Goal: Navigation & Orientation: Find specific page/section

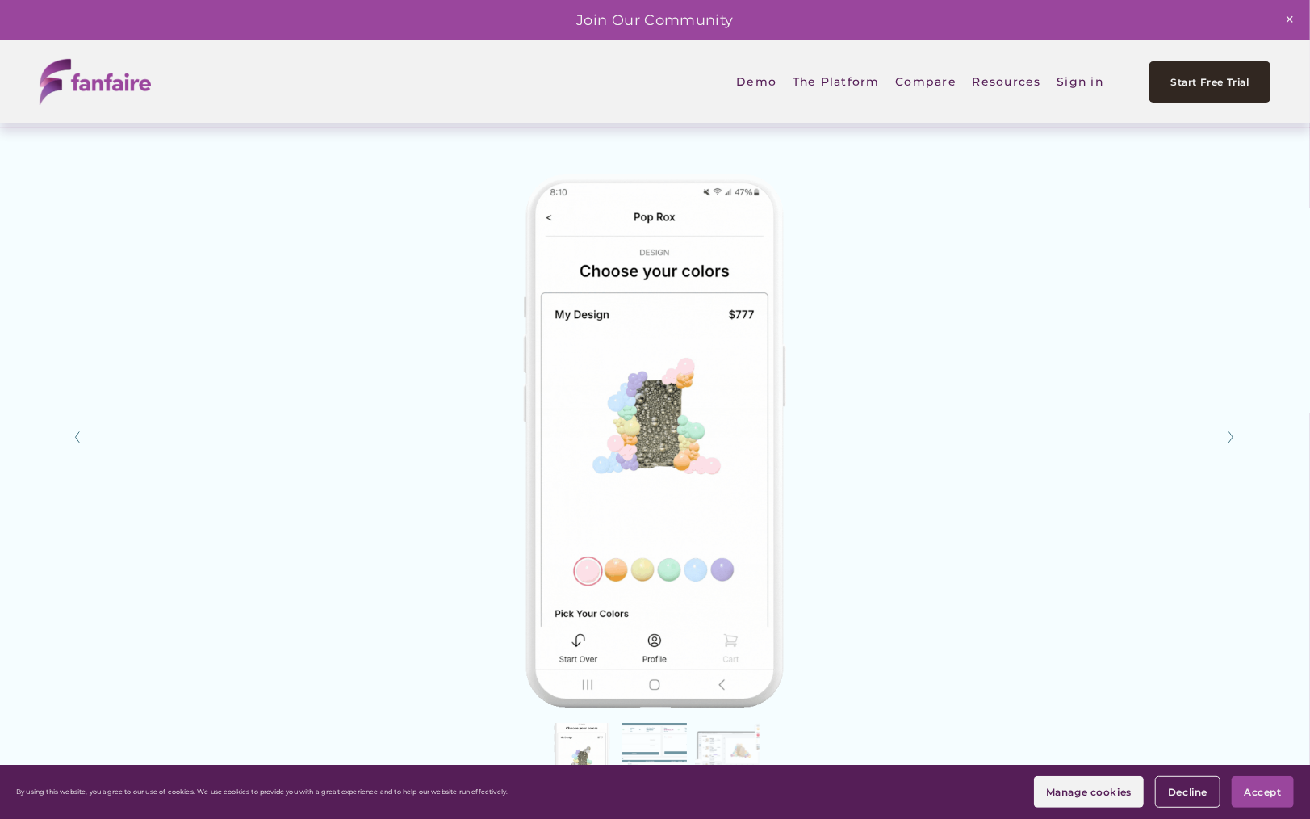
scroll to position [2662, 0]
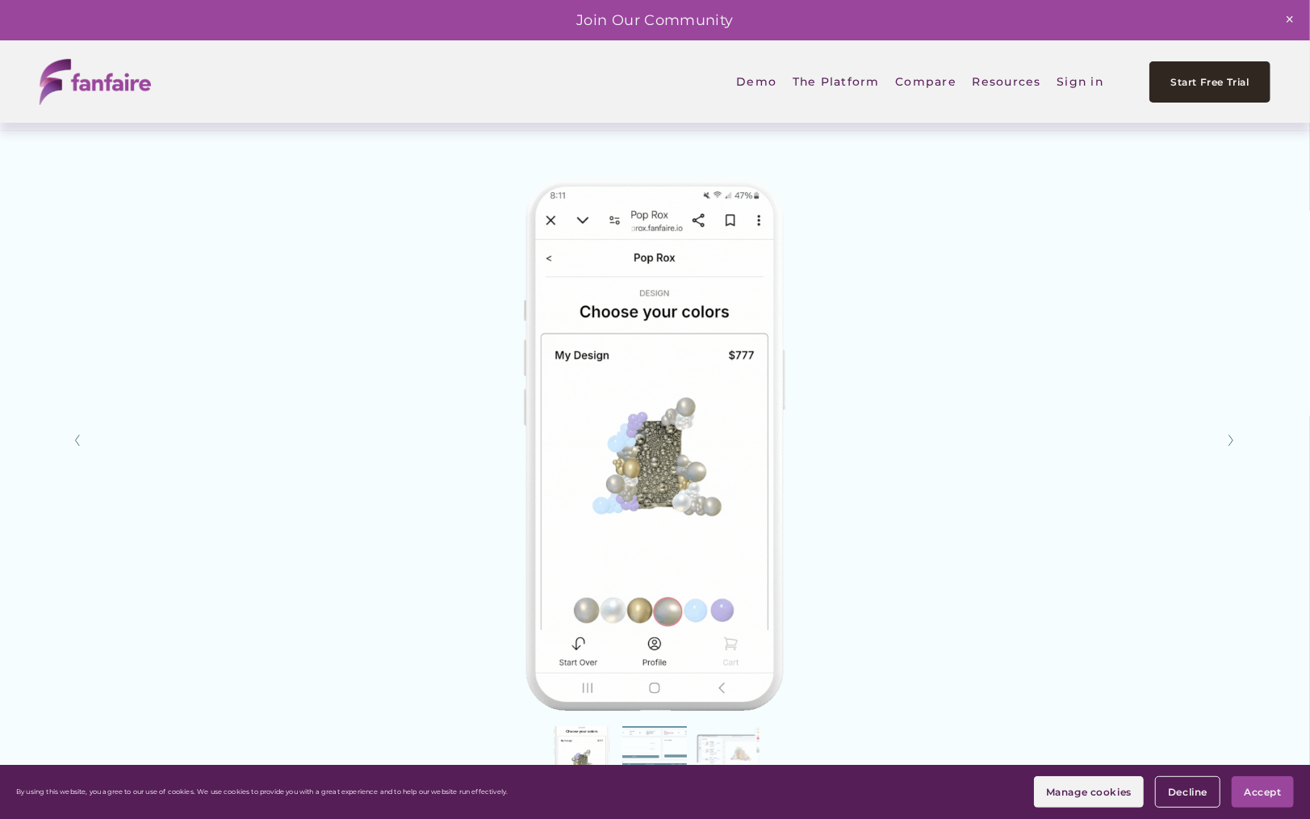
click at [682, 452] on img at bounding box center [655, 440] width 1116 height 542
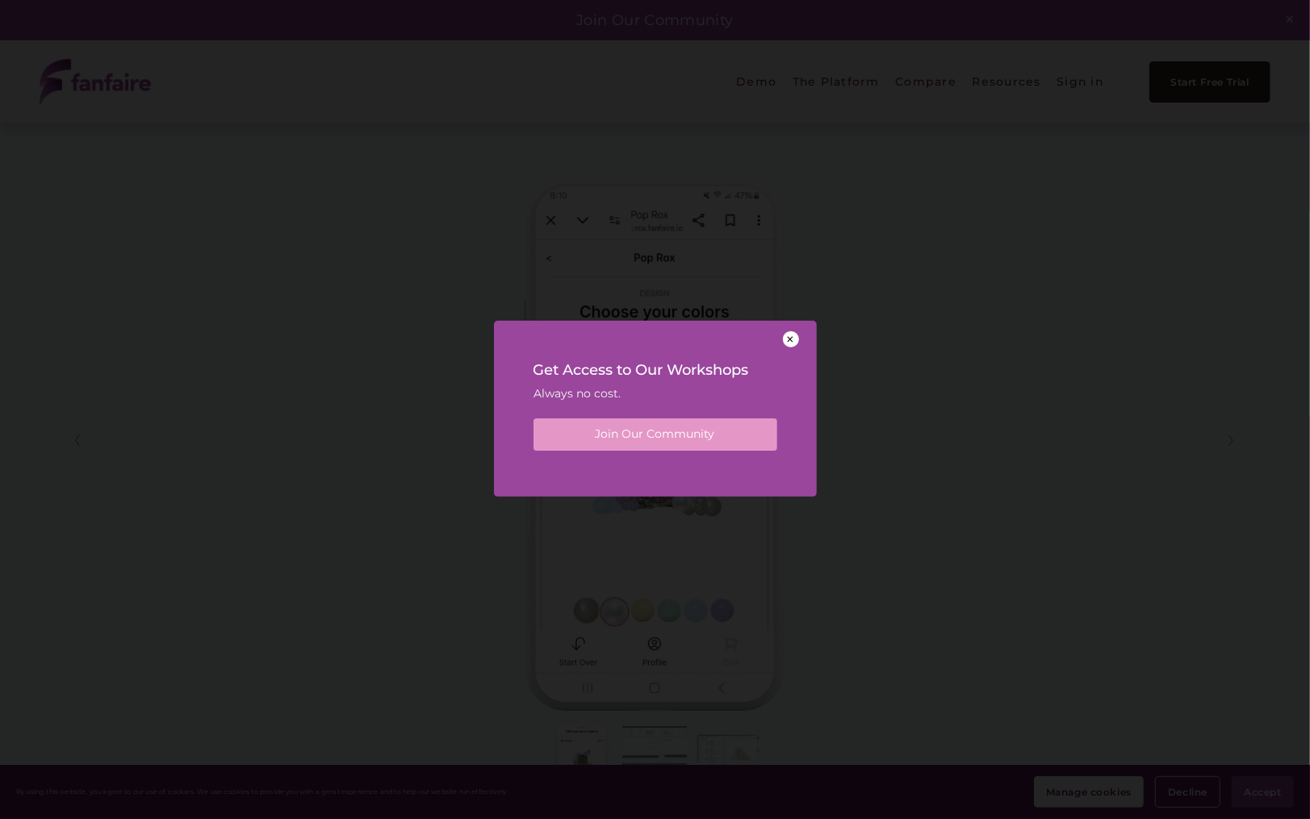
scroll to position [0, 0]
click at [790, 337] on div at bounding box center [791, 339] width 16 height 16
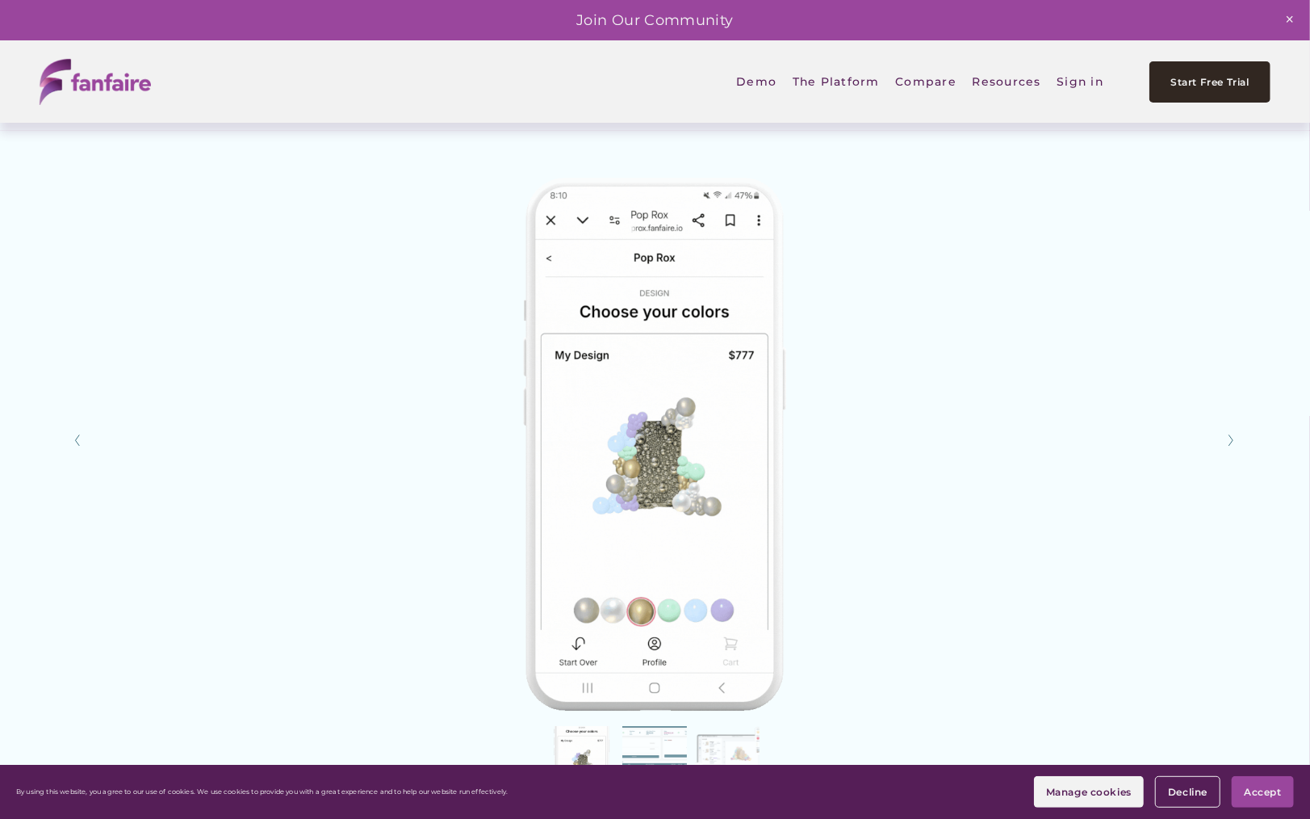
click at [0, 0] on span "Collaborate" at bounding box center [0, 0] width 0 height 0
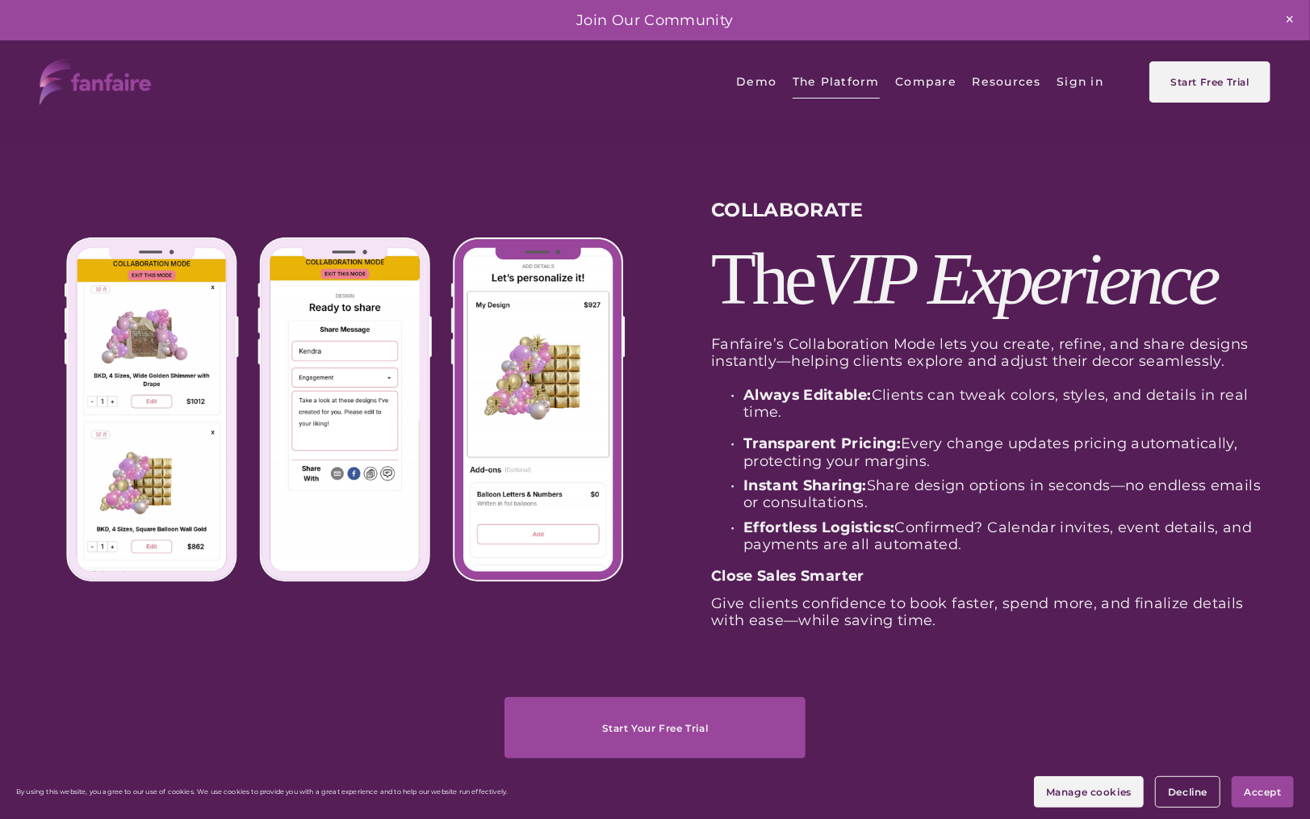
click at [312, 387] on div at bounding box center [345, 409] width 561 height 345
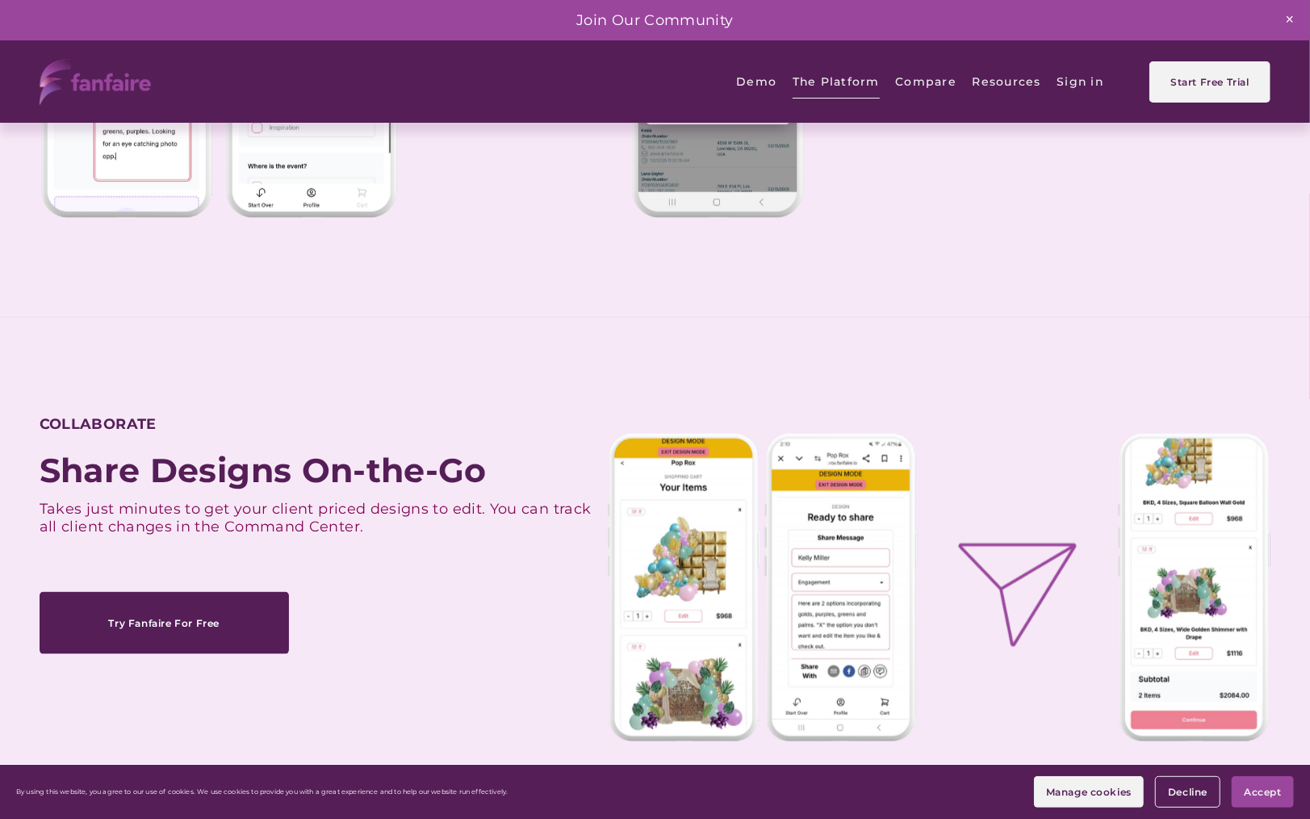
scroll to position [1076, 0]
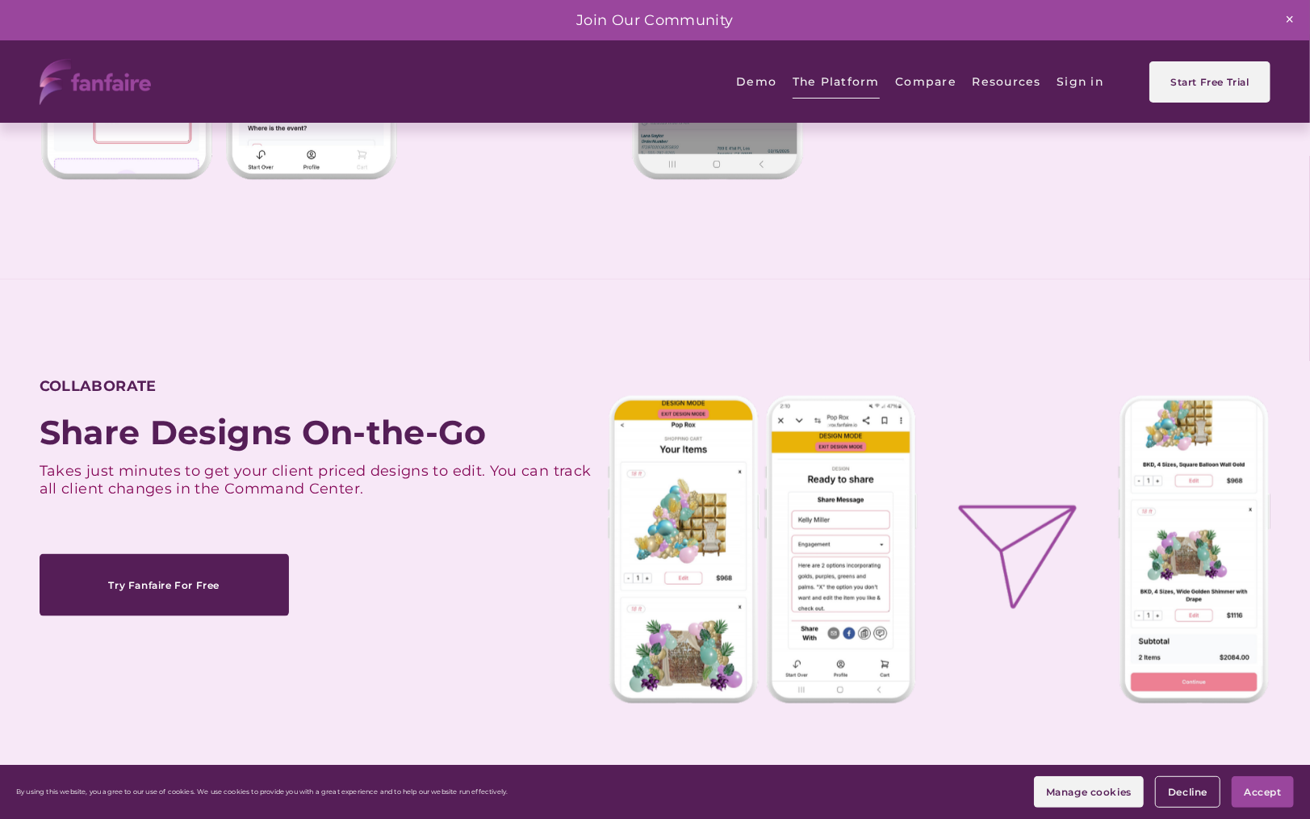
click at [86, 76] on img at bounding box center [95, 82] width 111 height 46
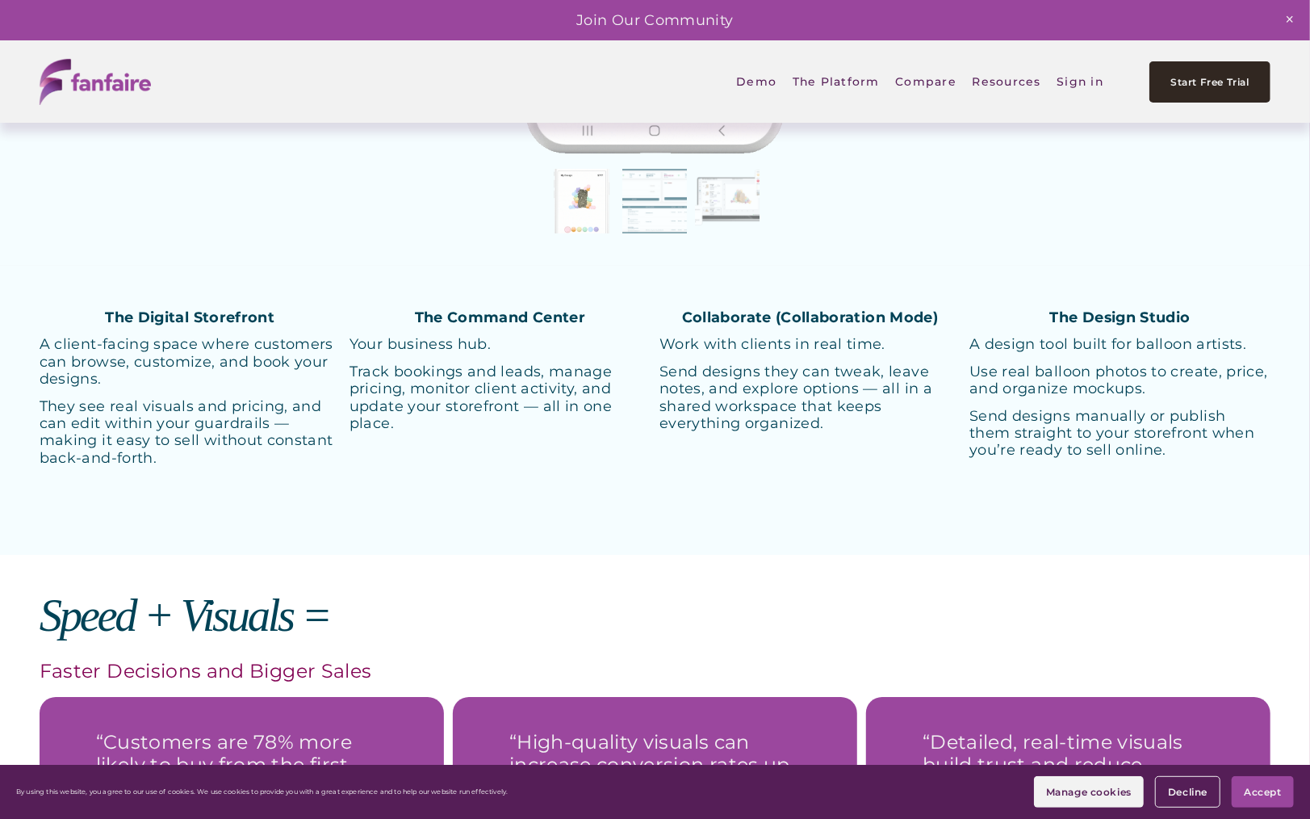
scroll to position [3238, 0]
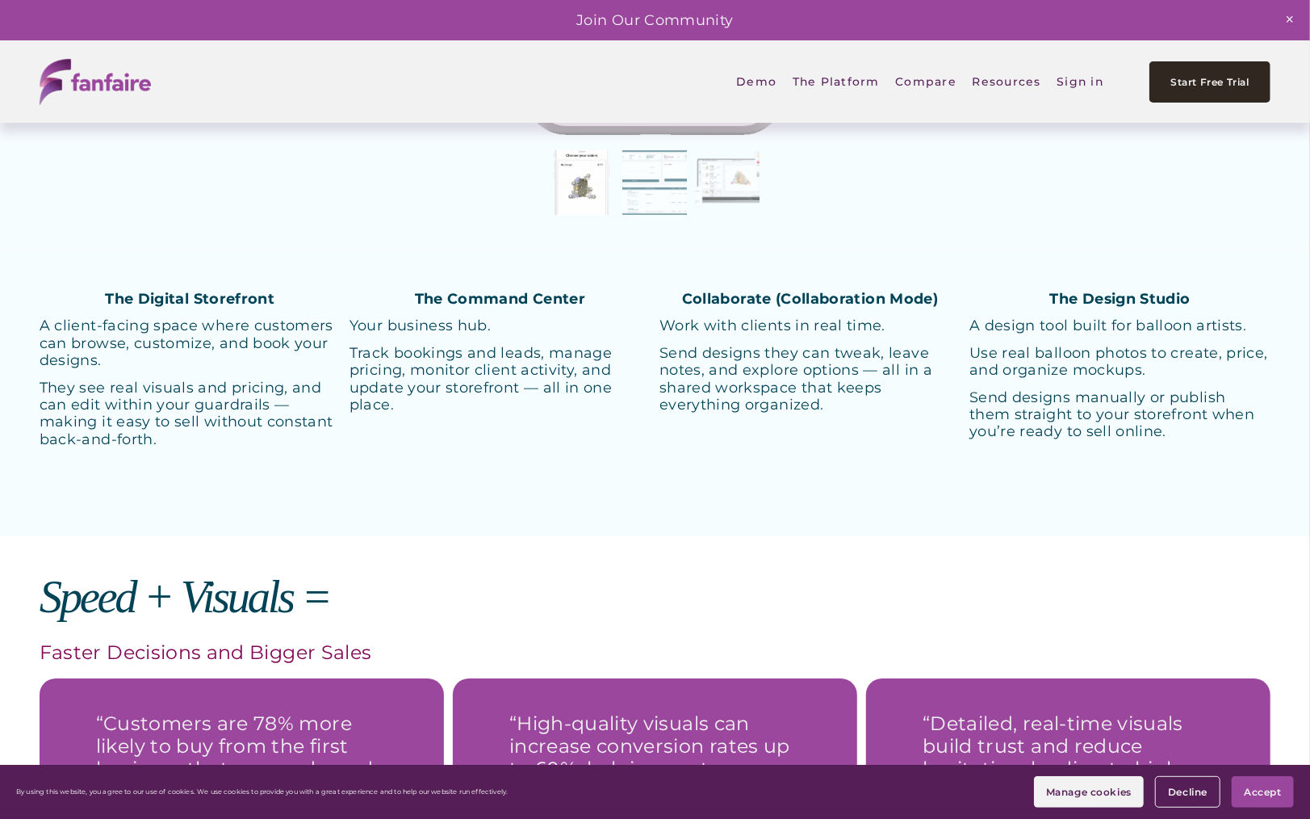
click at [667, 170] on button "Slide 2 Slide 2 (current slide)" at bounding box center [655, 182] width 65 height 65
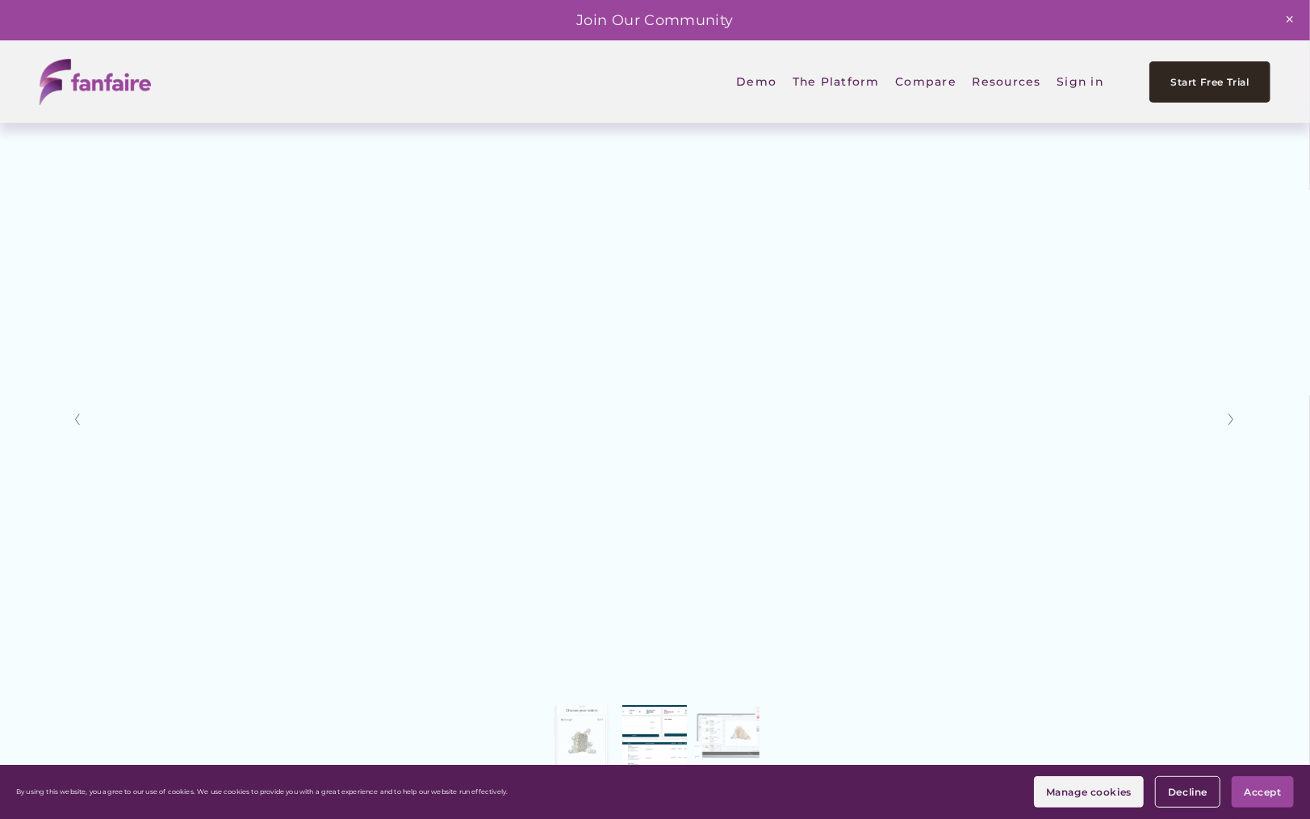
scroll to position [2682, 0]
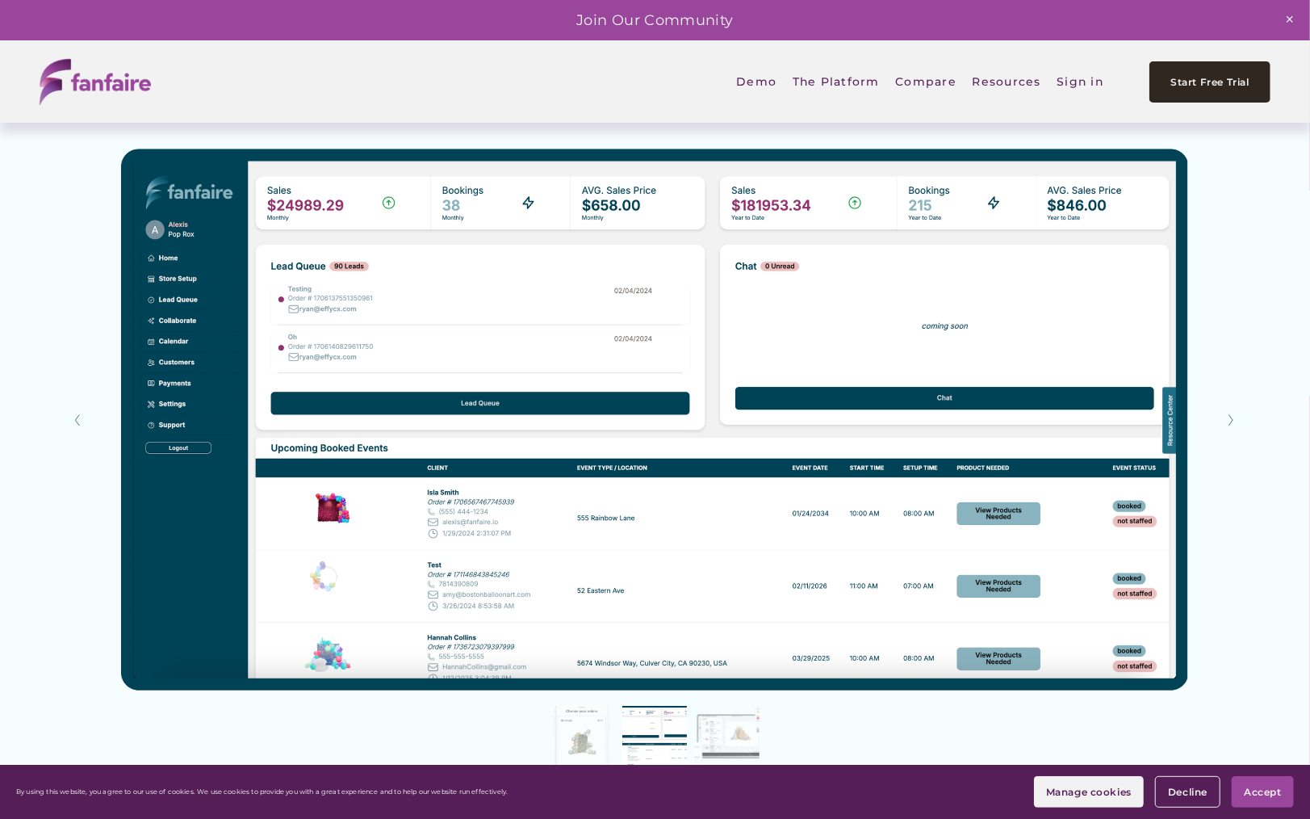
click at [736, 736] on button "Slide 3 Slide 3 (current slide)" at bounding box center [727, 738] width 65 height 65
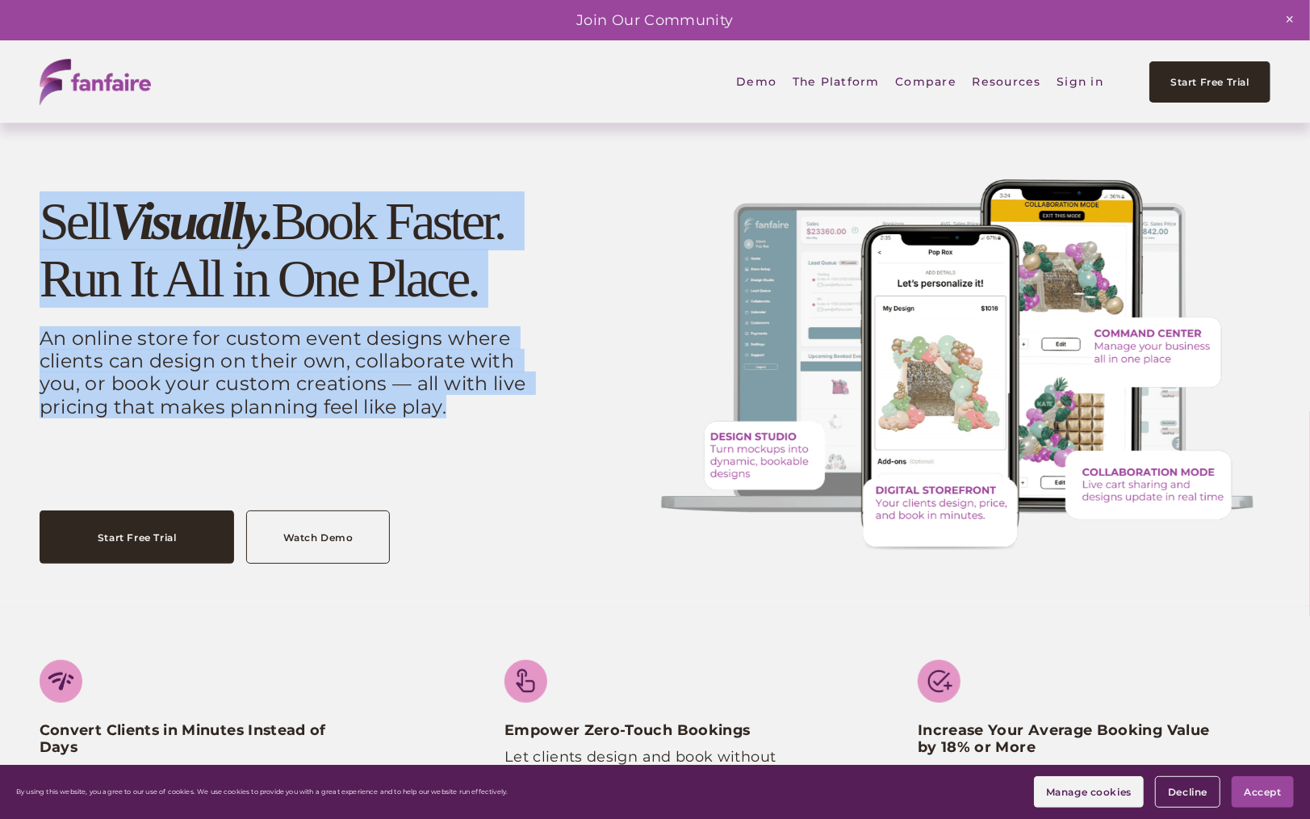
copy div "Sell Visually. Book Faster. Run It All in One Place. An online store for custom…"
drag, startPoint x: 44, startPoint y: 209, endPoint x: 489, endPoint y: 427, distance: 496.2
click at [489, 427] on div "Sell Visually. Book Faster. Run It All in One Place. An online store for custom…" at bounding box center [293, 338] width 506 height 291
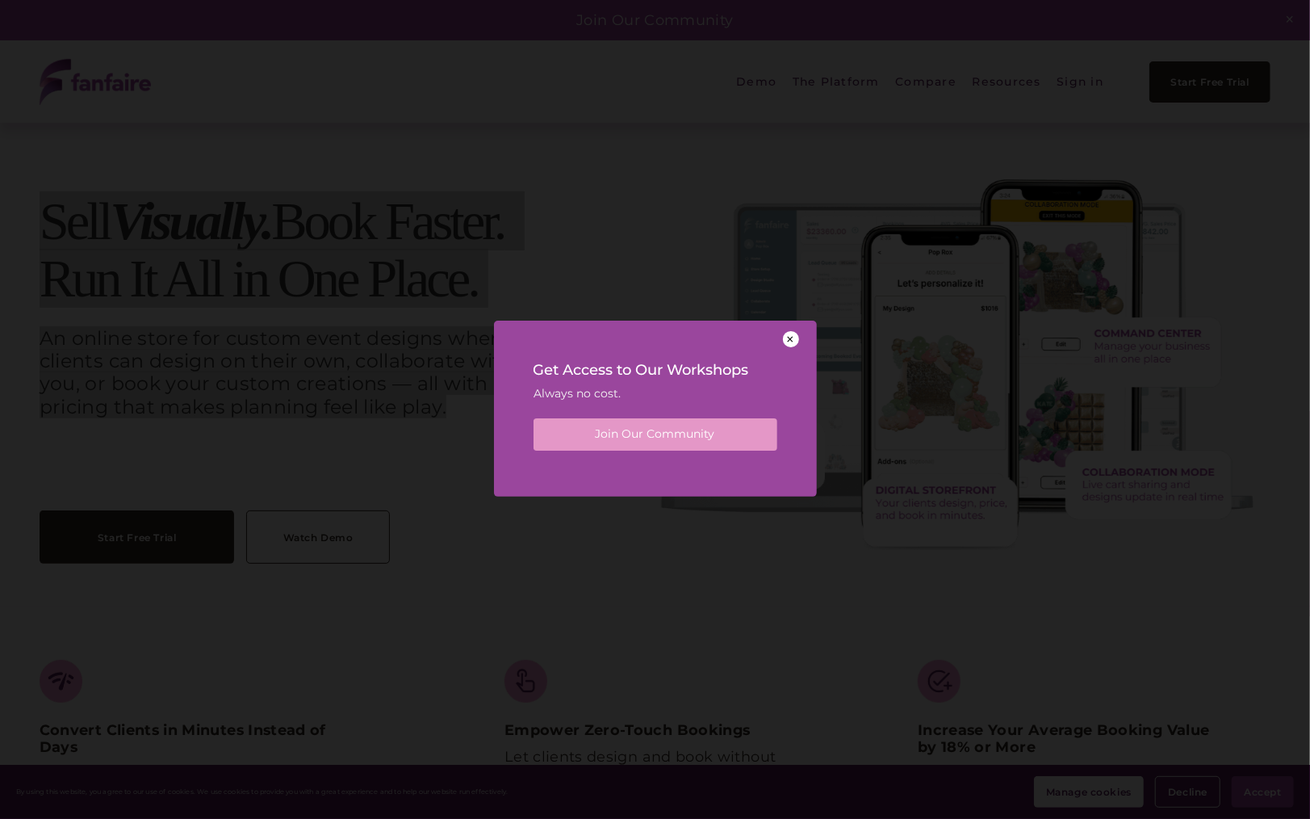
click at [790, 340] on div at bounding box center [791, 339] width 16 height 16
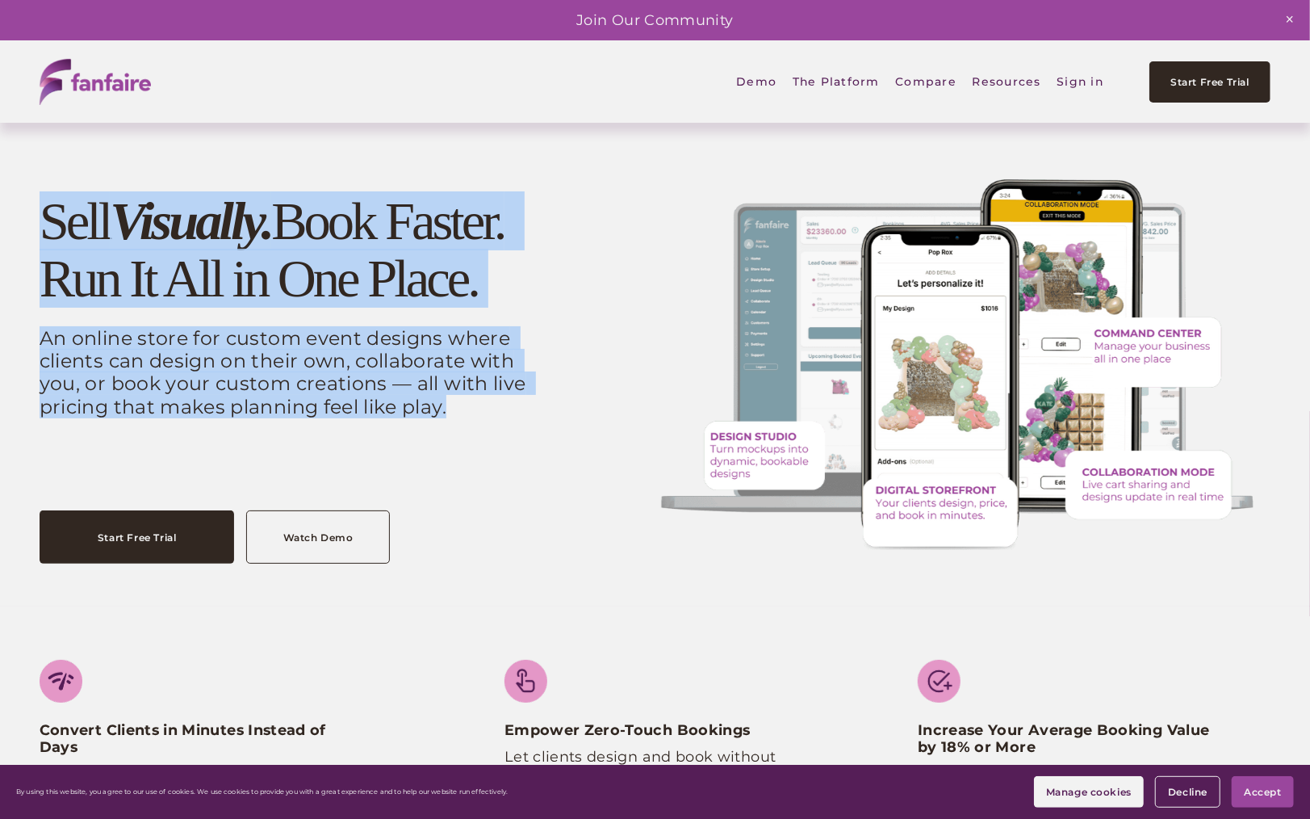
click at [0, 0] on span "Design Studio" at bounding box center [0, 0] width 0 height 0
